Goal: Transaction & Acquisition: Purchase product/service

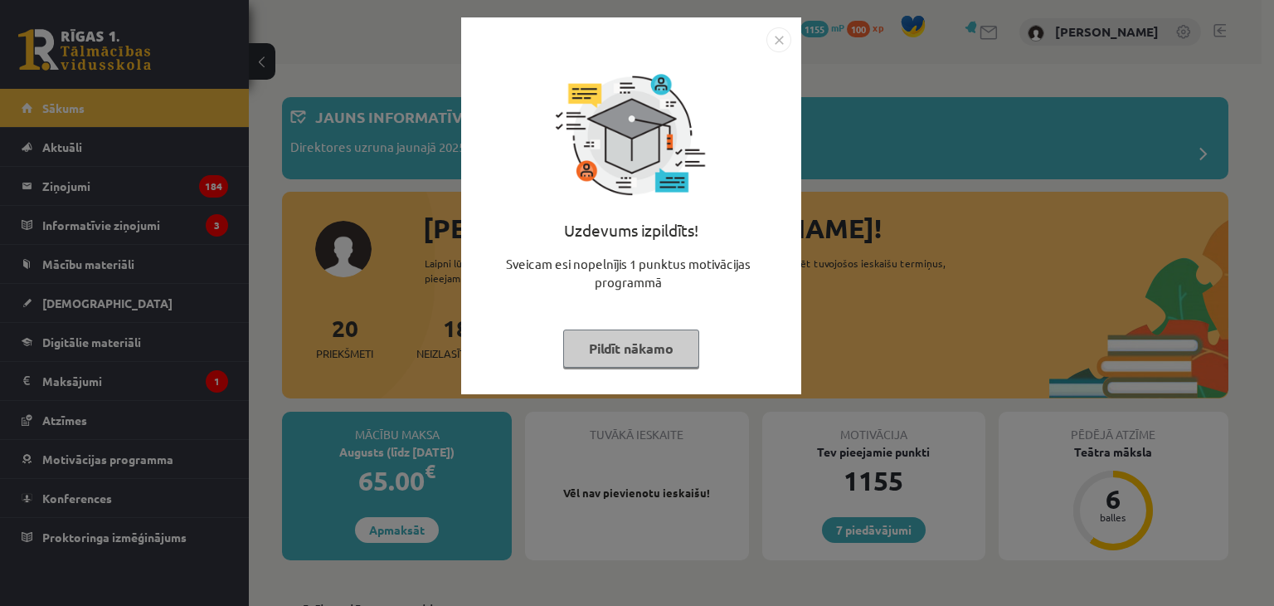
click at [593, 353] on button "Pildīt nākamo" at bounding box center [631, 348] width 136 height 38
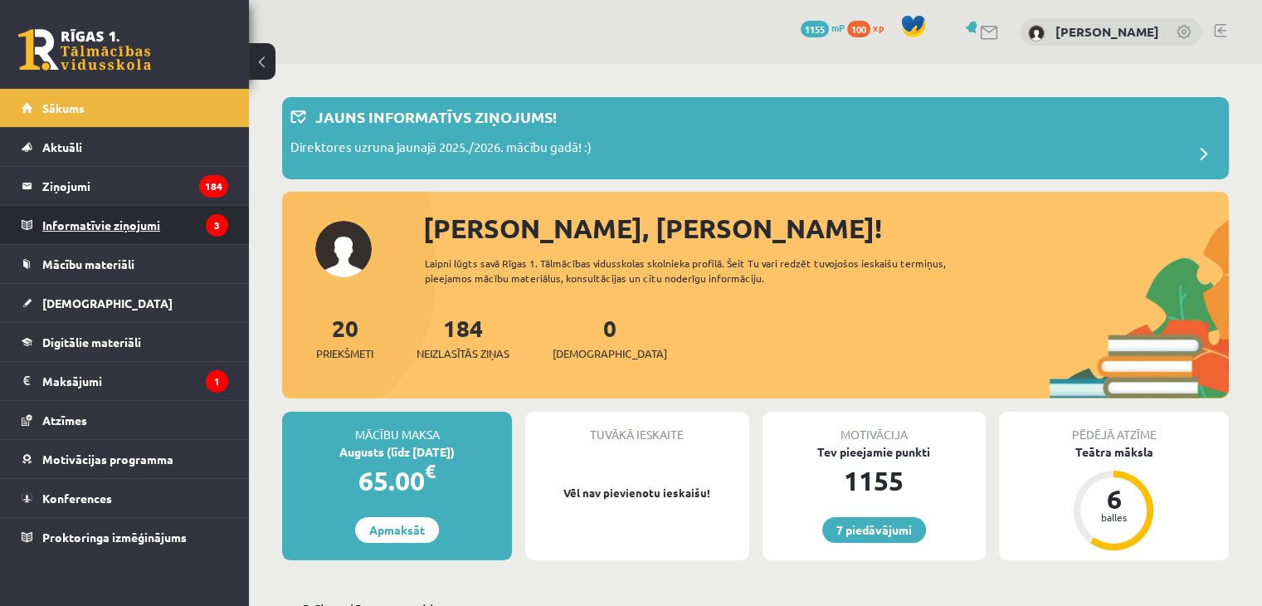
click at [141, 221] on legend "Informatīvie ziņojumi 3" at bounding box center [135, 225] width 186 height 38
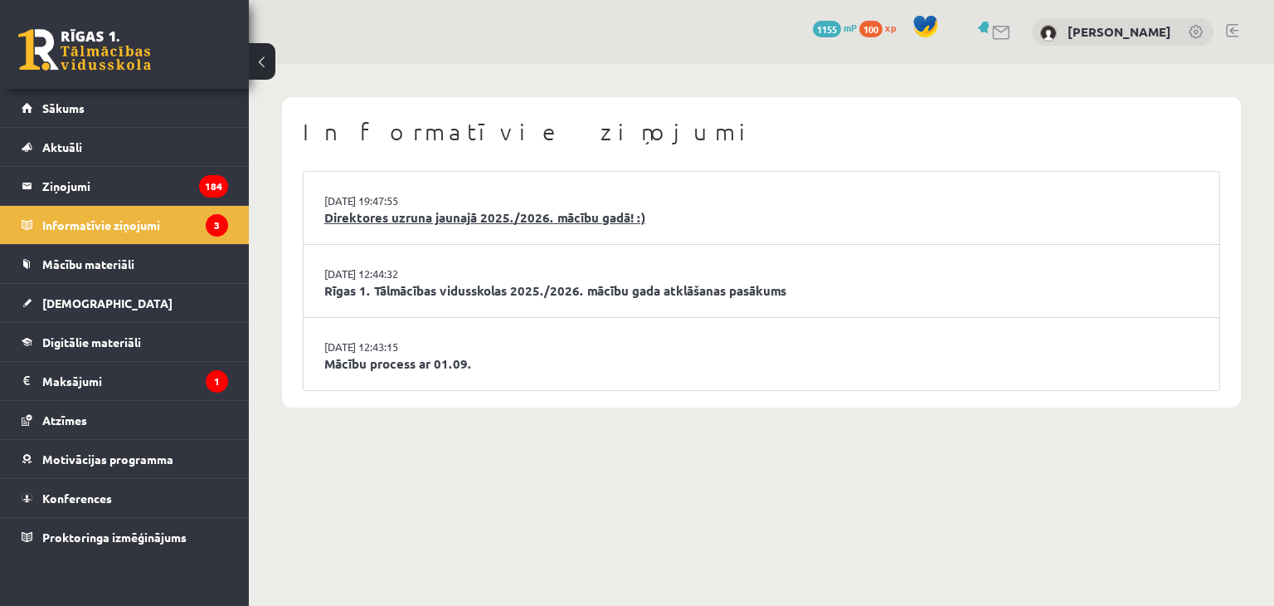
click at [418, 221] on link "Direktores uzruna jaunajā 2025./2026. mācību gadā! :)" at bounding box center [761, 217] width 874 height 19
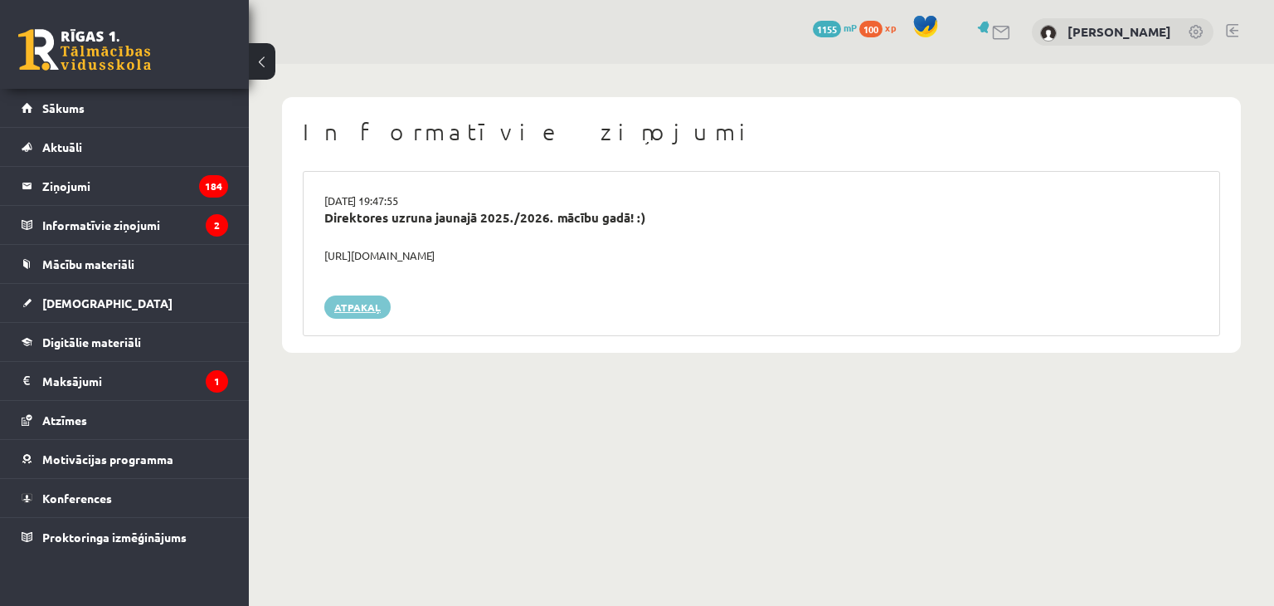
click at [372, 306] on link "Atpakaļ" at bounding box center [357, 306] width 66 height 23
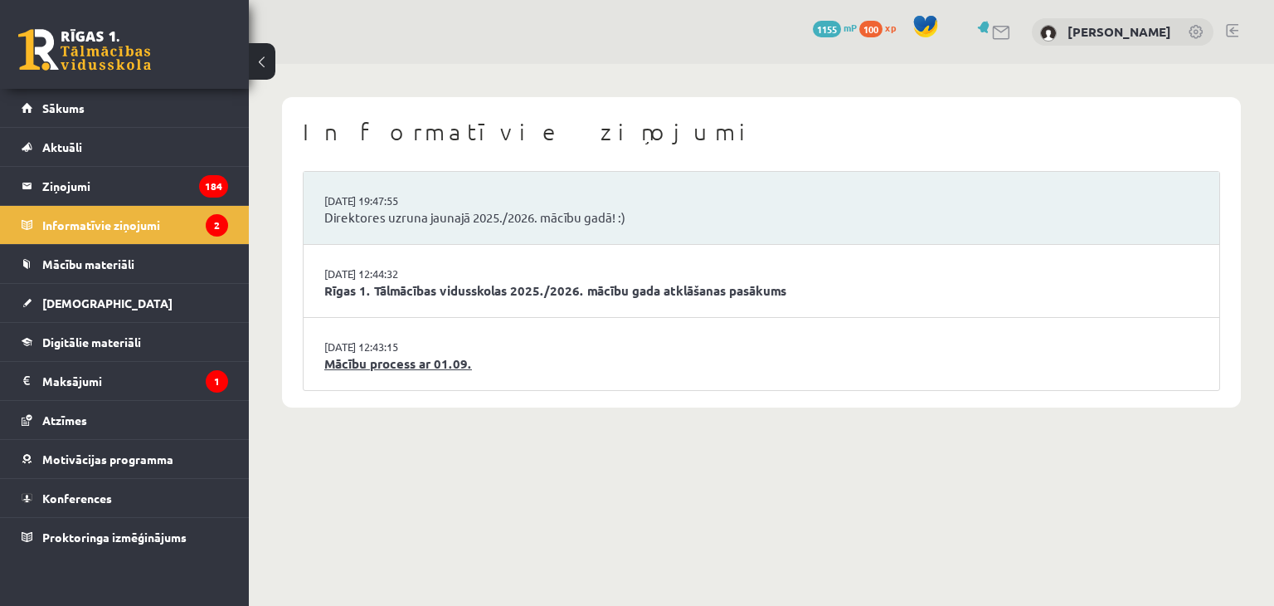
click at [405, 362] on link "Mācību process ar 01.09." at bounding box center [761, 363] width 874 height 19
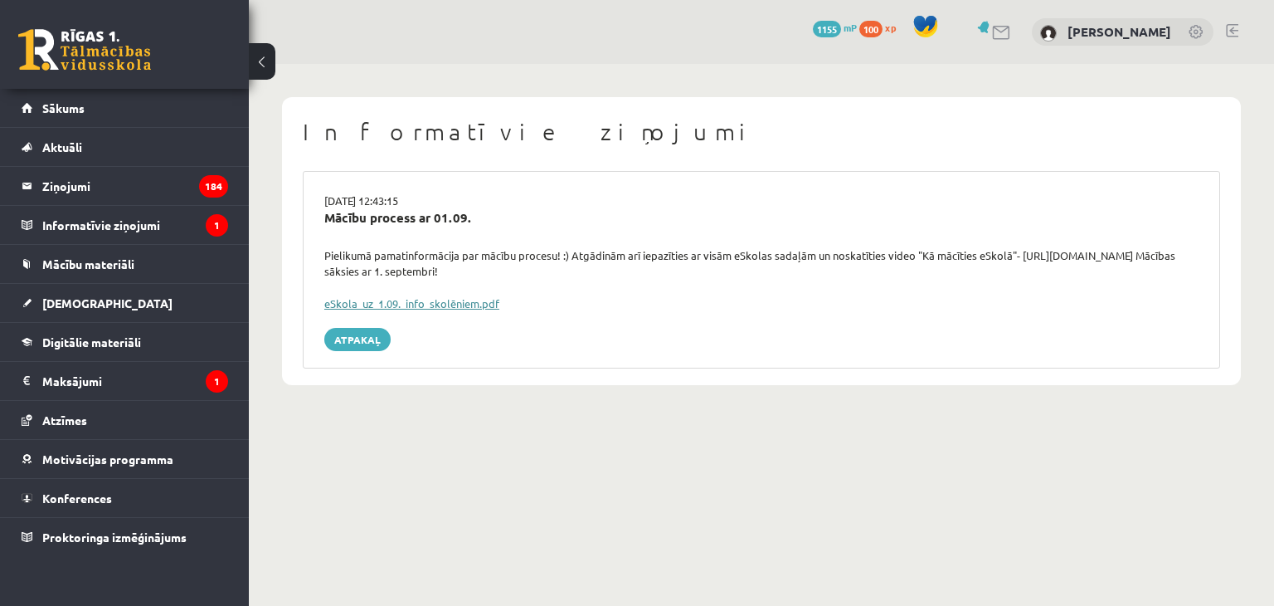
click at [413, 306] on link "eSkola_uz_1.09._info_skolēniem.pdf" at bounding box center [411, 303] width 175 height 14
click at [176, 213] on legend "Informatīvie ziņojumi 1" at bounding box center [135, 225] width 186 height 38
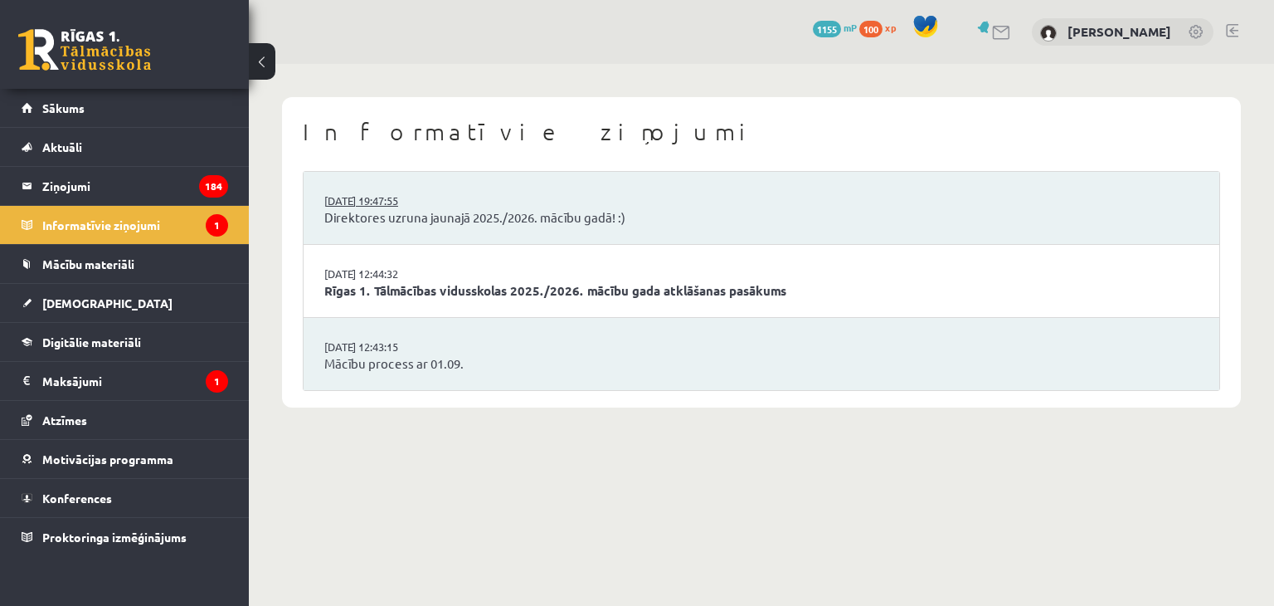
click at [426, 200] on link "[DATE] 19:47:55" at bounding box center [386, 200] width 124 height 17
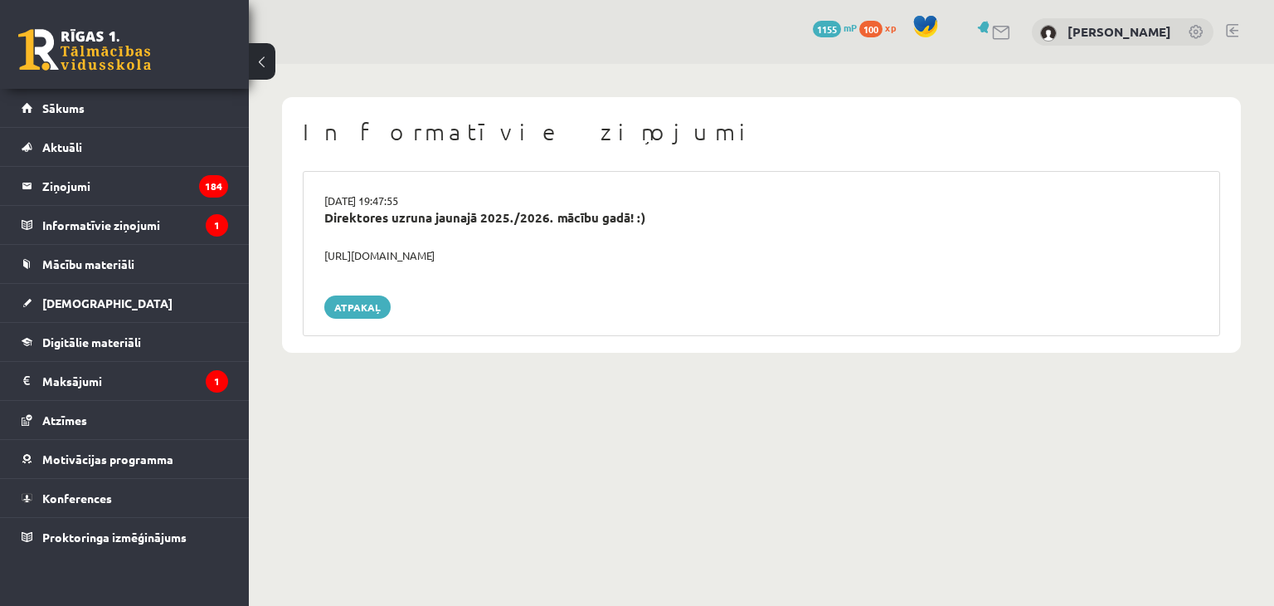
click at [405, 253] on div "[URL][DOMAIN_NAME]" at bounding box center [761, 255] width 899 height 17
click at [384, 301] on link "Atpakaļ" at bounding box center [357, 306] width 66 height 23
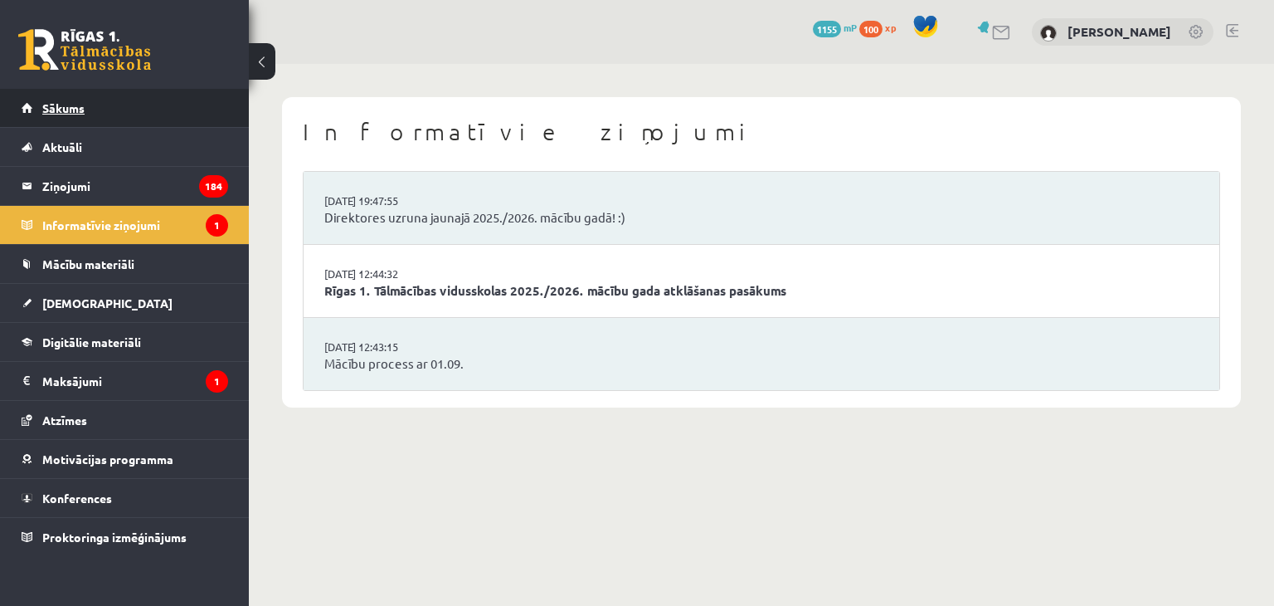
click at [113, 123] on link "Sākums" at bounding box center [125, 108] width 207 height 38
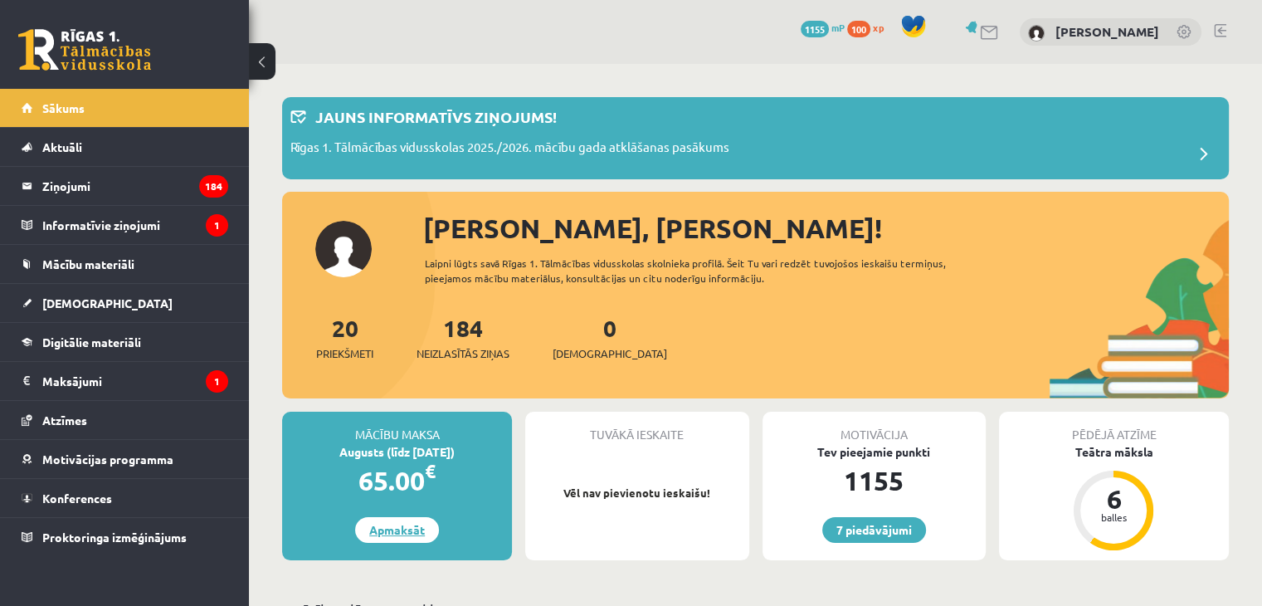
click at [406, 520] on link "Apmaksāt" at bounding box center [397, 530] width 84 height 26
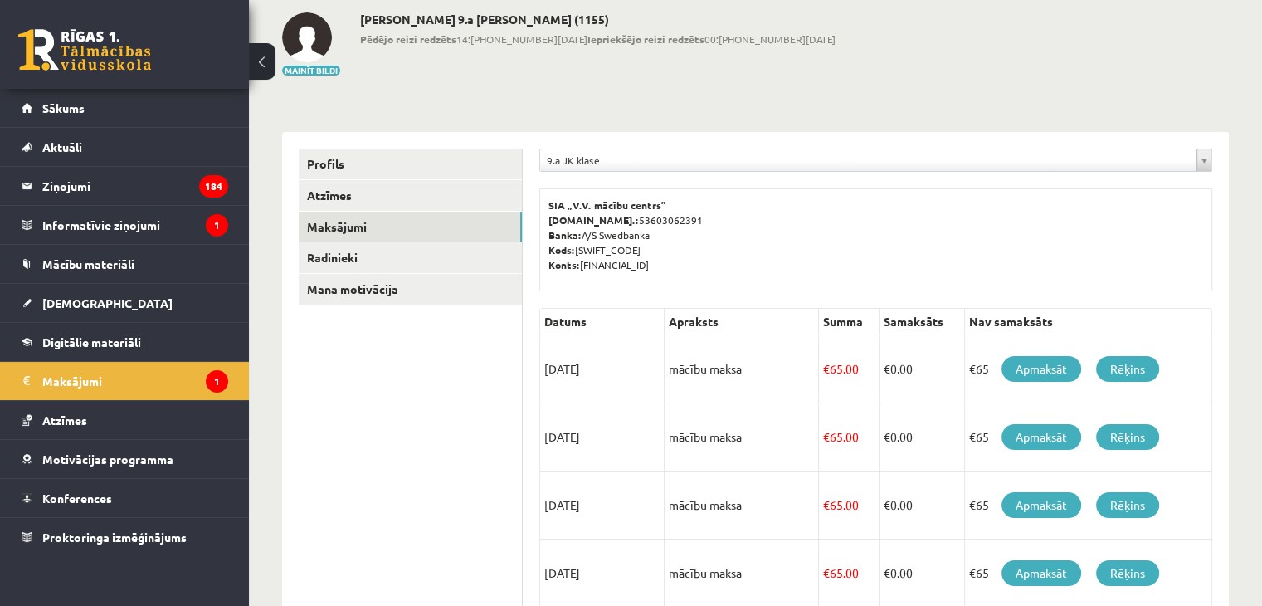
scroll to position [88, 0]
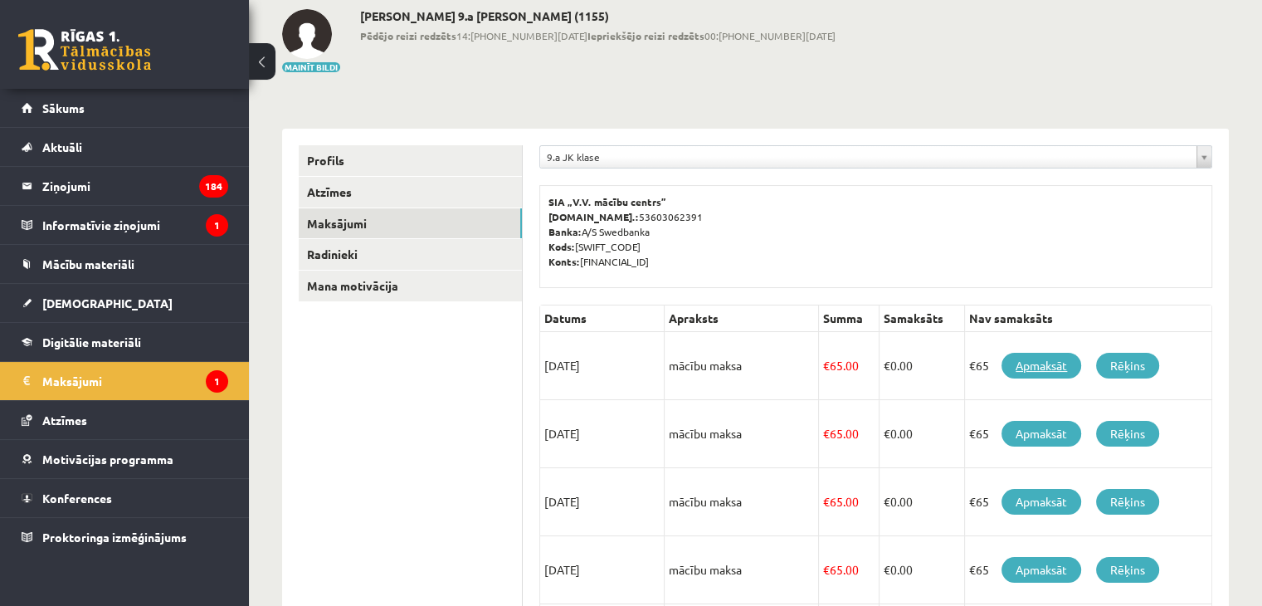
click at [1069, 367] on link "Apmaksāt" at bounding box center [1041, 366] width 80 height 26
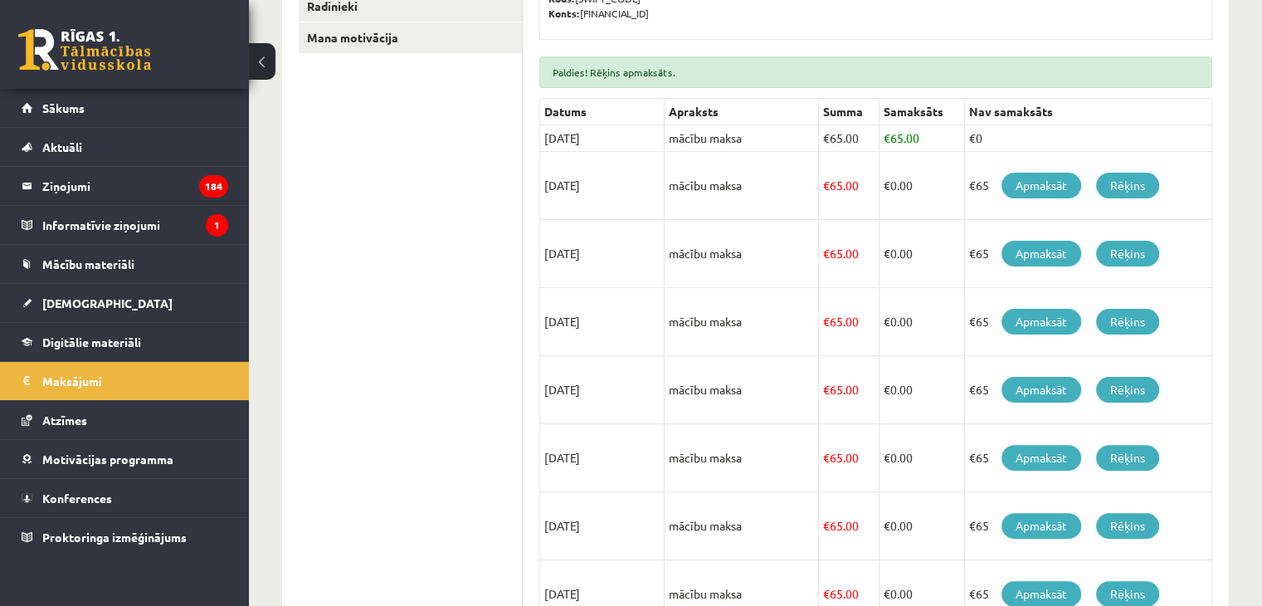
scroll to position [378, 0]
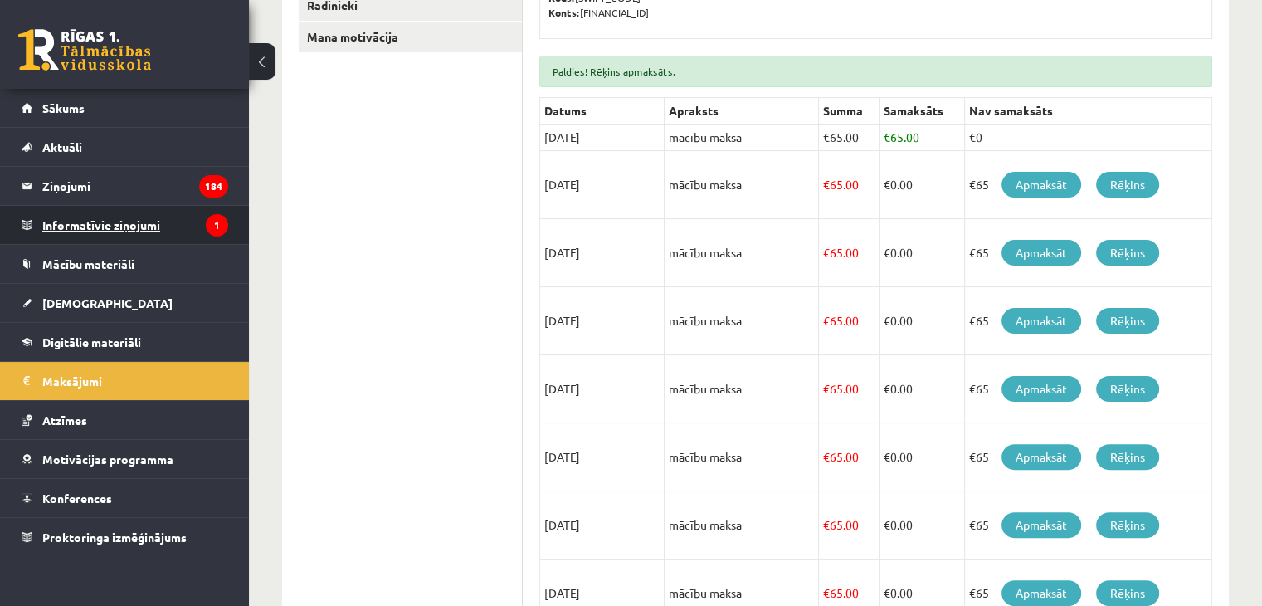
click at [206, 223] on icon "1" at bounding box center [217, 225] width 22 height 22
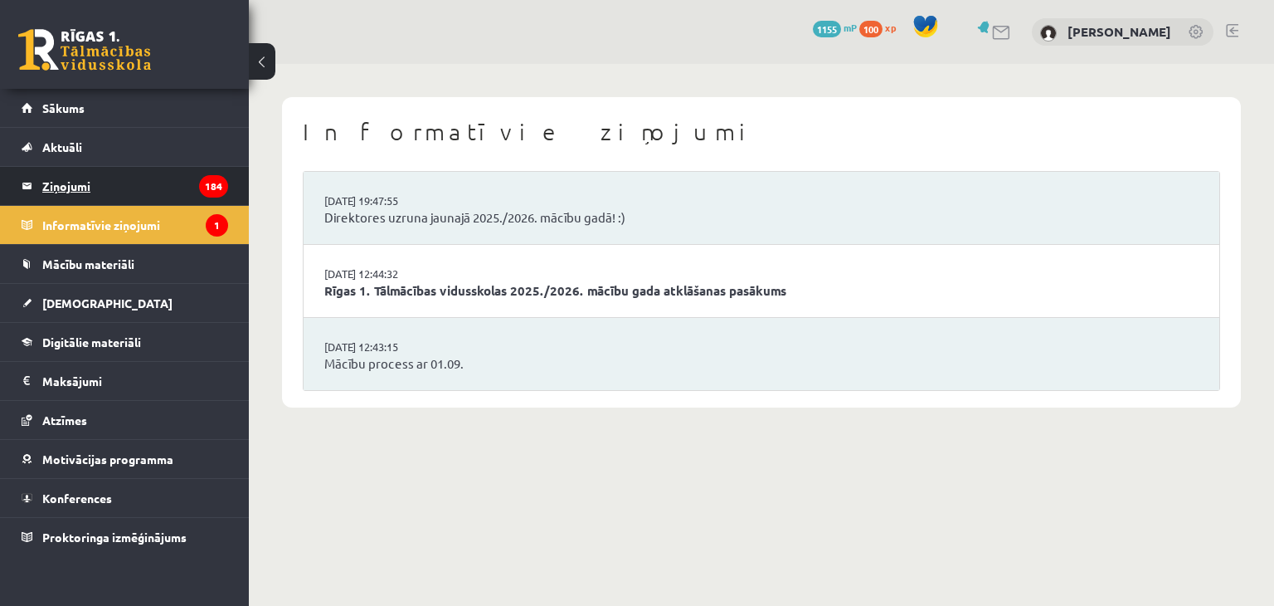
click at [208, 175] on icon "184" at bounding box center [213, 186] width 29 height 22
